Goal: Task Accomplishment & Management: Manage account settings

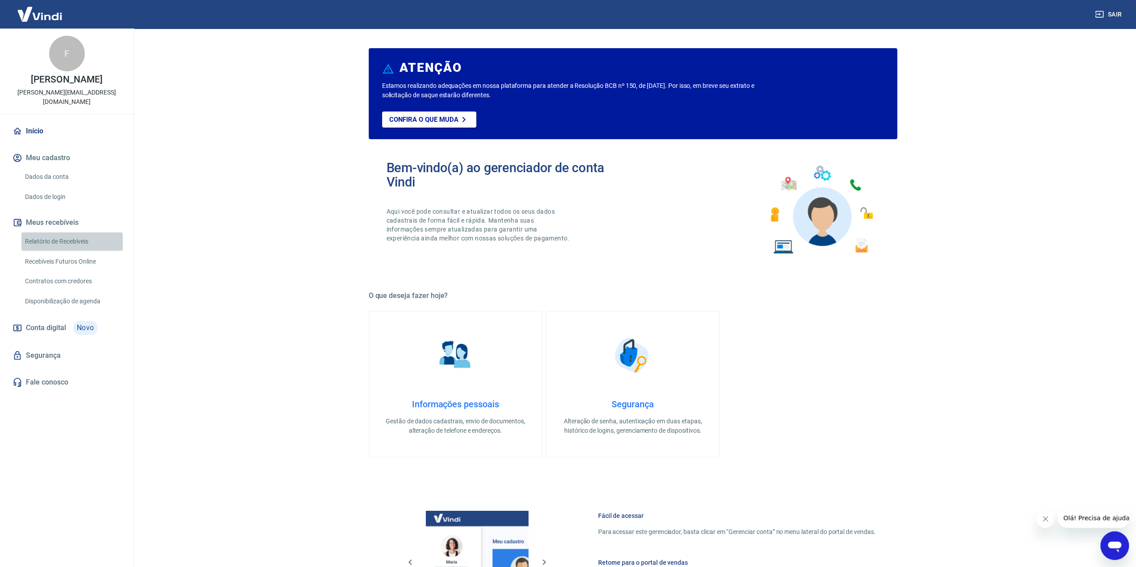
click at [50, 234] on link "Relatório de Recebíveis" at bounding box center [71, 242] width 101 height 18
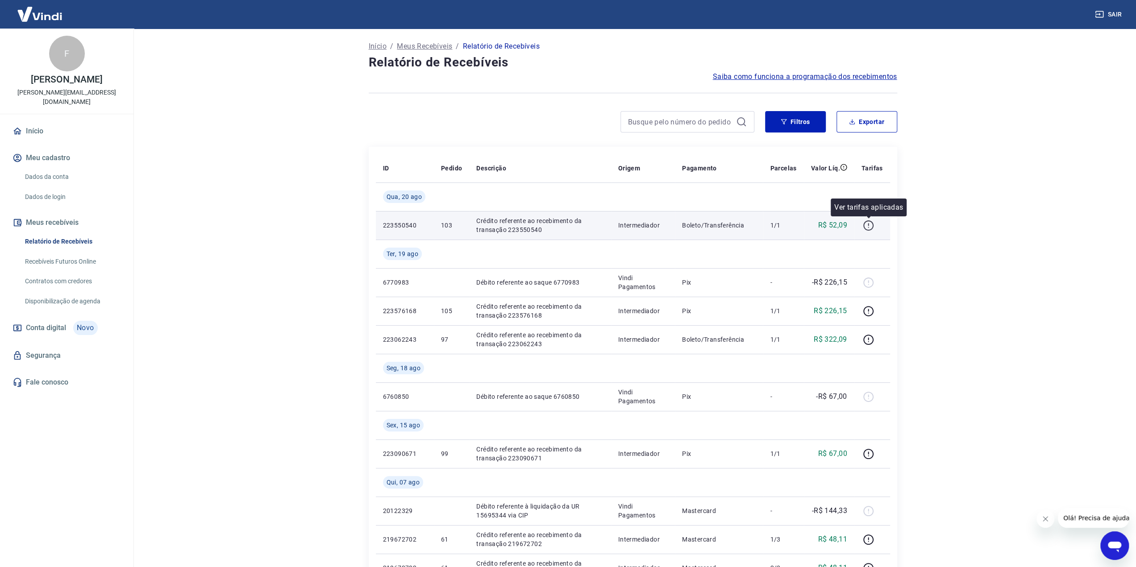
click at [870, 228] on icon "button" at bounding box center [868, 225] width 11 height 11
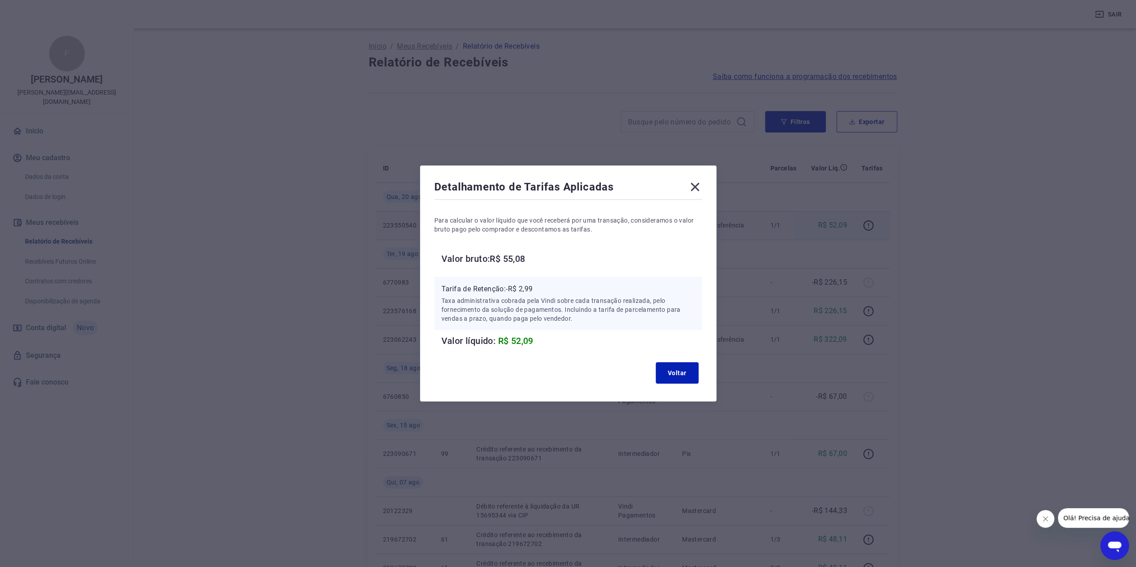
click at [931, 229] on div "Detalhamento de Tarifas Aplicadas Para calcular o valor líquido que você recebe…" at bounding box center [568, 283] width 1136 height 567
click at [702, 188] on icon at bounding box center [695, 187] width 14 height 14
